Goal: Transaction & Acquisition: Purchase product/service

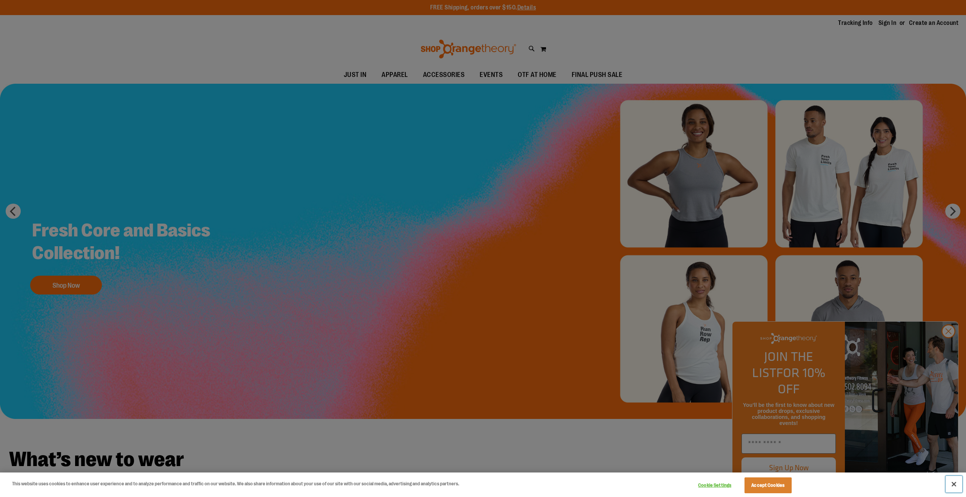
click at [952, 480] on button "Close" at bounding box center [953, 484] width 17 height 17
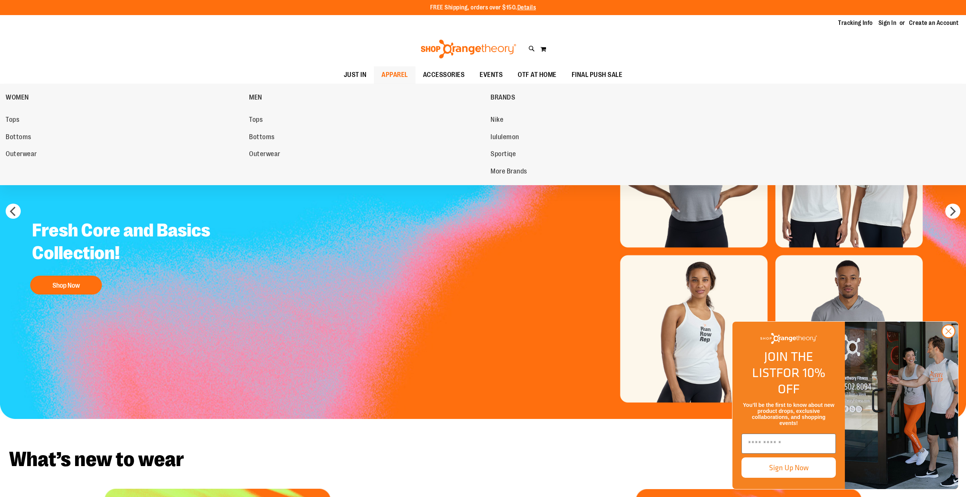
click at [398, 72] on span "APPAREL" at bounding box center [394, 74] width 26 height 17
click at [253, 118] on span "Tops" at bounding box center [256, 120] width 14 height 9
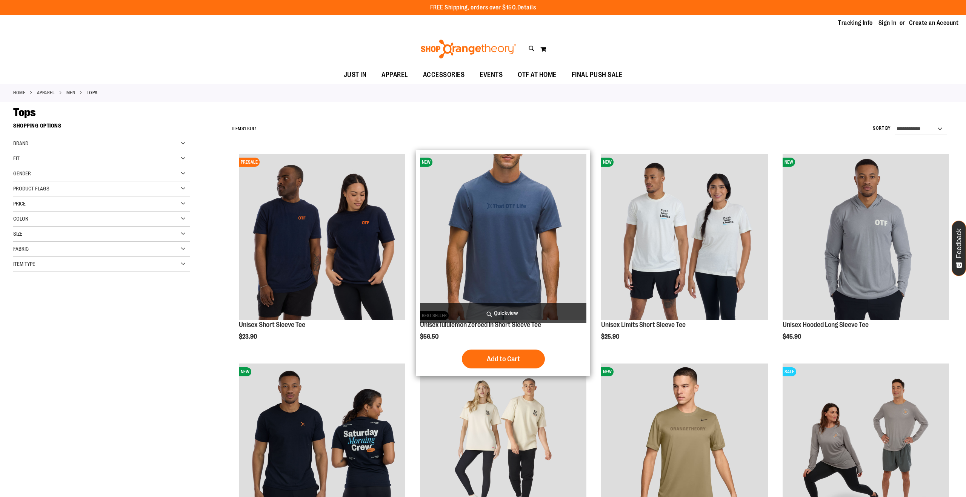
click at [489, 272] on img "product" at bounding box center [503, 237] width 166 height 166
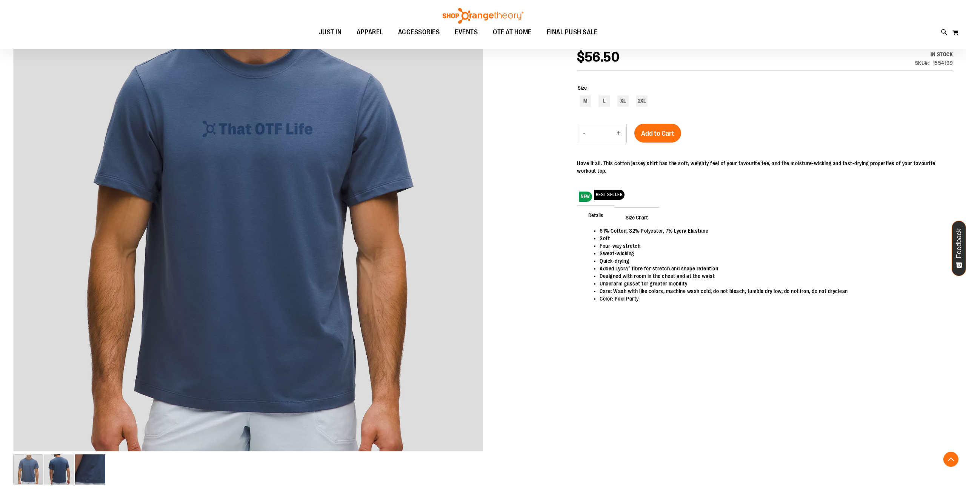
scroll to position [128, 0]
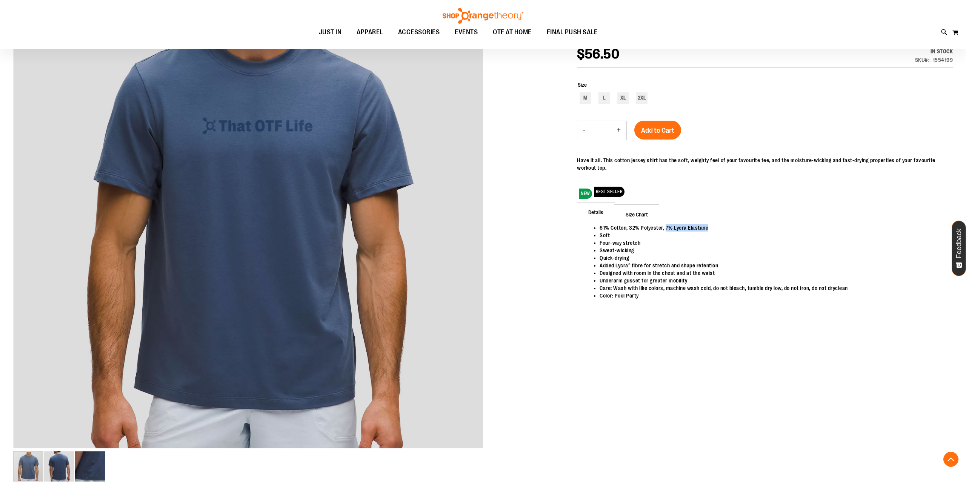
drag, startPoint x: 708, startPoint y: 226, endPoint x: 663, endPoint y: 229, distance: 44.6
click at [665, 229] on li "61% Cotton, 32% Polyester, 7% Lycra Elastane" at bounding box center [772, 228] width 346 height 8
copy li "7% Lycra Elastane"
click at [708, 221] on div "Details 61% Cotton, 32% Polyester, 7% Lycra Elastane Soft Four-way stretch Swea…" at bounding box center [765, 261] width 376 height 114
drag, startPoint x: 682, startPoint y: 227, endPoint x: 696, endPoint y: 226, distance: 14.7
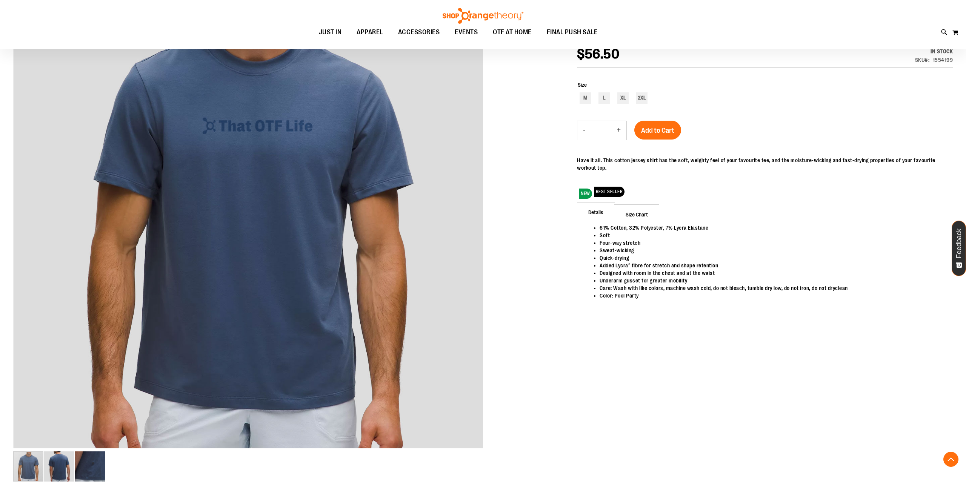
click at [682, 227] on li "61% Cotton, 32% Polyester, 7% Lycra Elastane" at bounding box center [772, 228] width 346 height 8
click at [723, 232] on li "Soft" at bounding box center [772, 236] width 346 height 8
drag, startPoint x: 714, startPoint y: 226, endPoint x: 666, endPoint y: 225, distance: 47.6
click at [666, 225] on li "61% Cotton, 32% Polyester, 7% Lycra Elastane" at bounding box center [772, 228] width 346 height 8
click at [667, 227] on li "61% Cotton, 32% Polyester, 7% Lycra Elastane" at bounding box center [772, 228] width 346 height 8
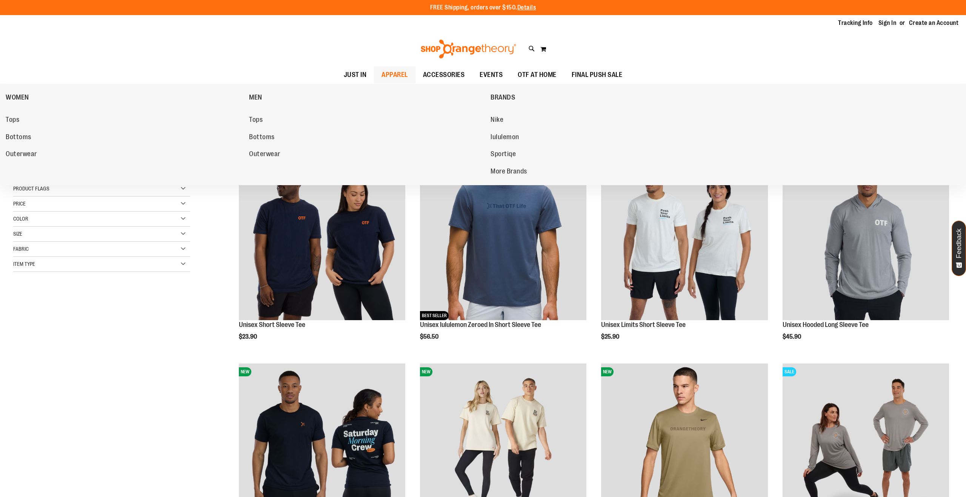
click at [401, 72] on span "APPAREL" at bounding box center [394, 74] width 26 height 17
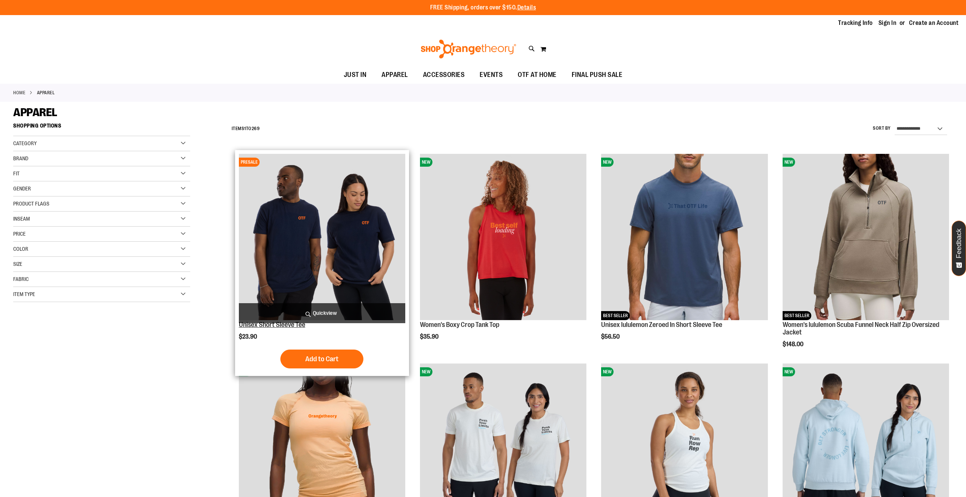
click at [292, 324] on link "Unisex Short Sleeve Tee" at bounding box center [272, 325] width 66 height 8
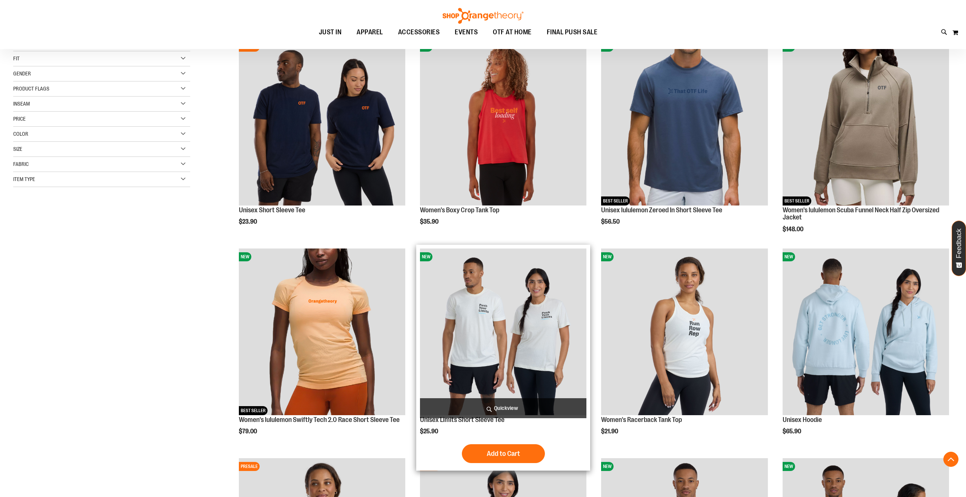
scroll to position [252, 0]
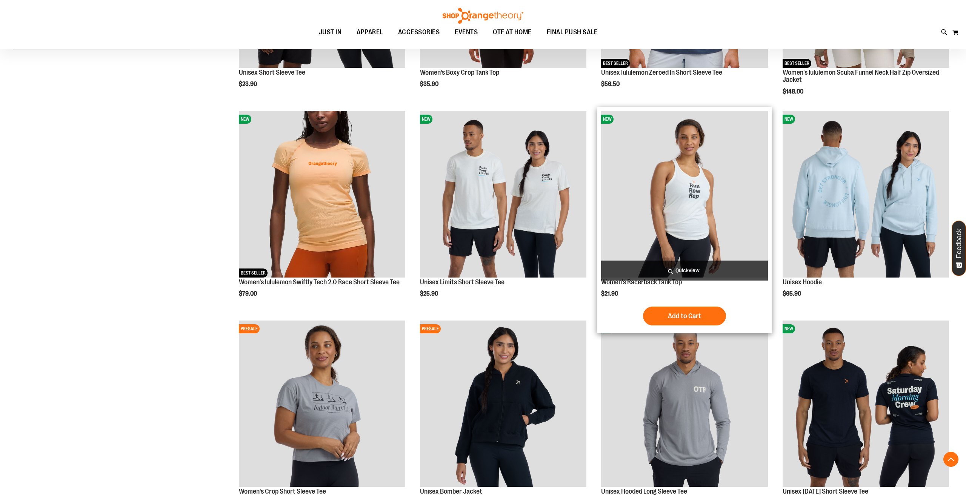
click at [617, 281] on link "Women's Racerback Tank Top" at bounding box center [641, 282] width 81 height 8
